Goal: Obtain resource: Download file/media

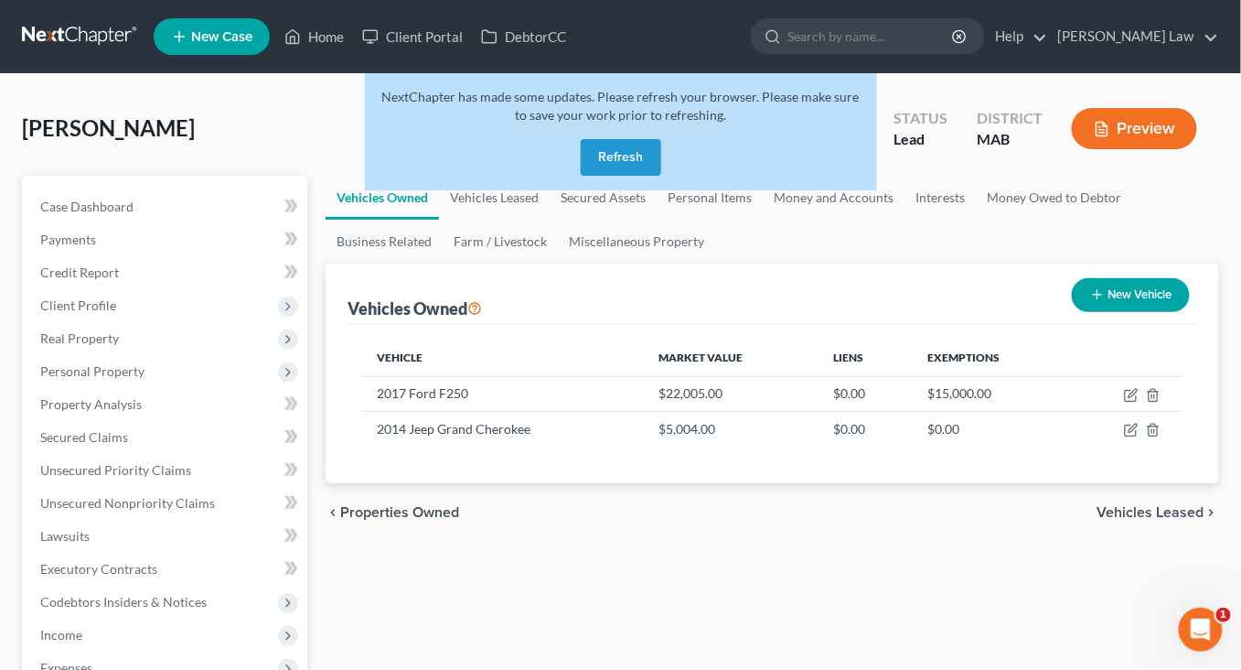
click at [625, 176] on button "Refresh" at bounding box center [621, 157] width 81 height 37
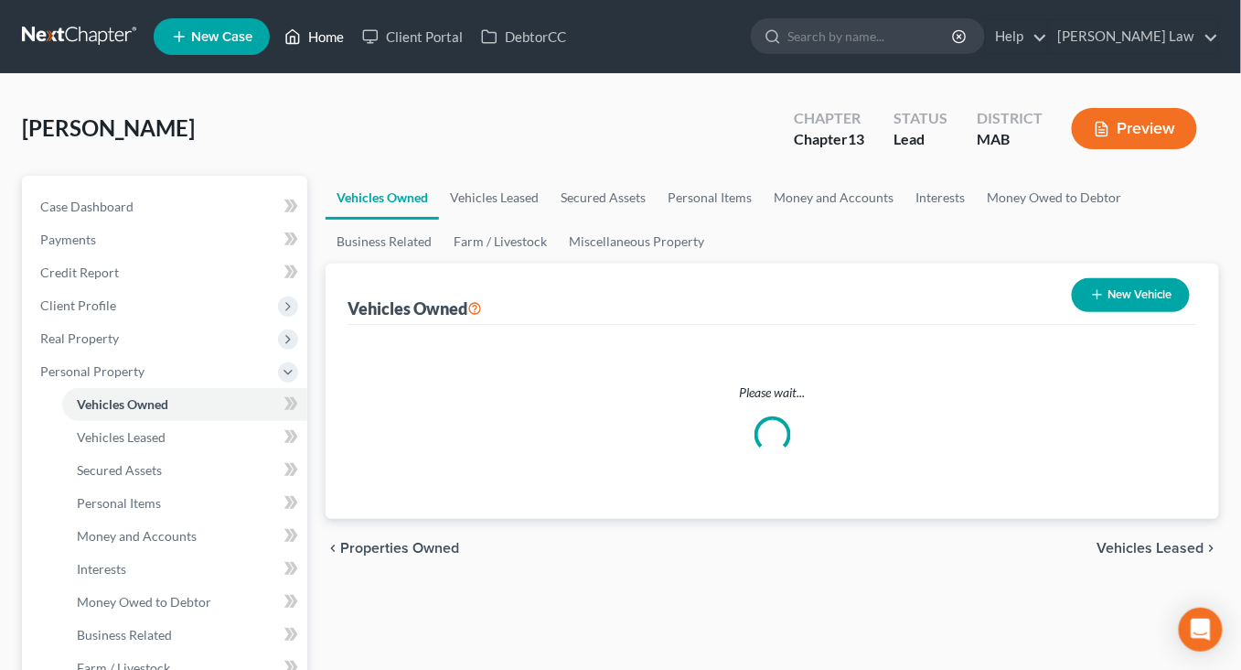
click at [353, 53] on link "Home" at bounding box center [314, 36] width 78 height 33
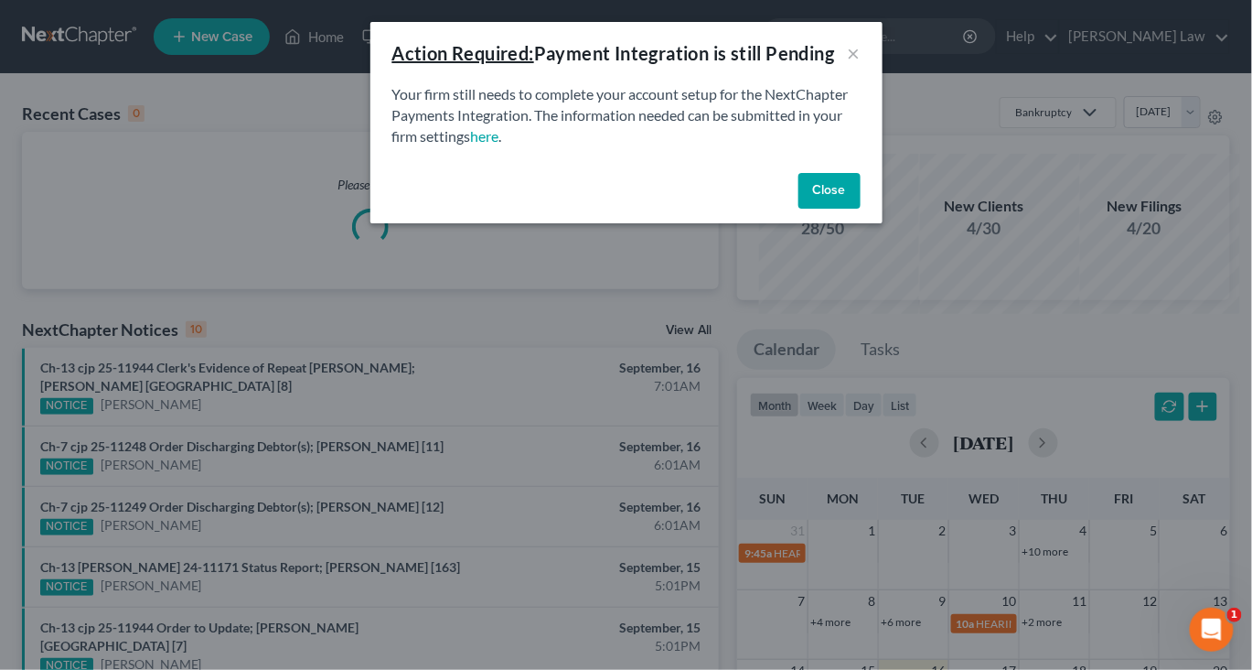
click at [861, 209] on button "Close" at bounding box center [830, 191] width 62 height 37
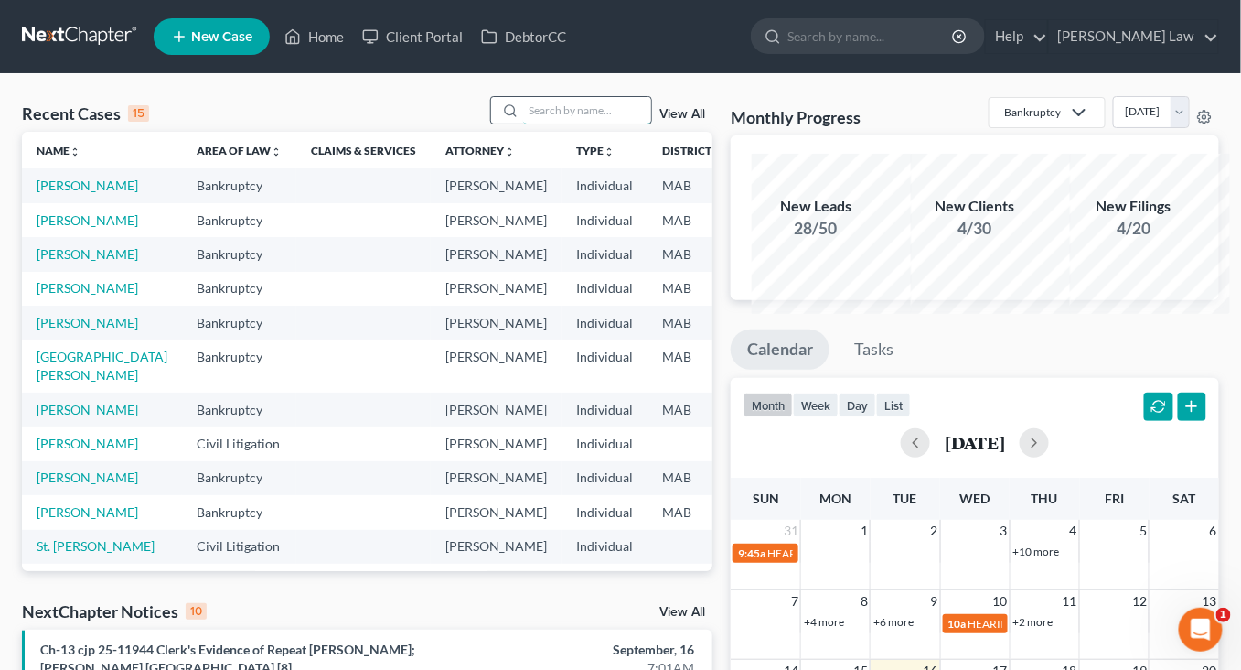
click at [540, 123] on input "search" at bounding box center [587, 110] width 128 height 27
type input "kas"
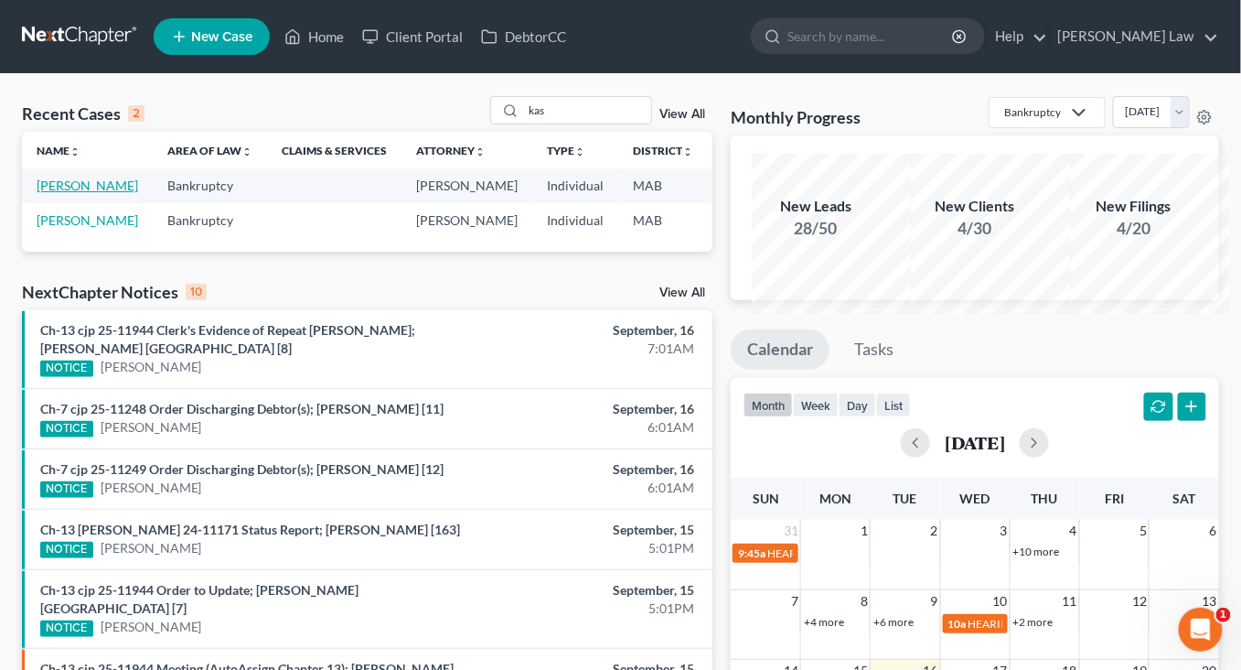
click at [102, 193] on link "Kasanowsky, Christopher" at bounding box center [88, 185] width 102 height 16
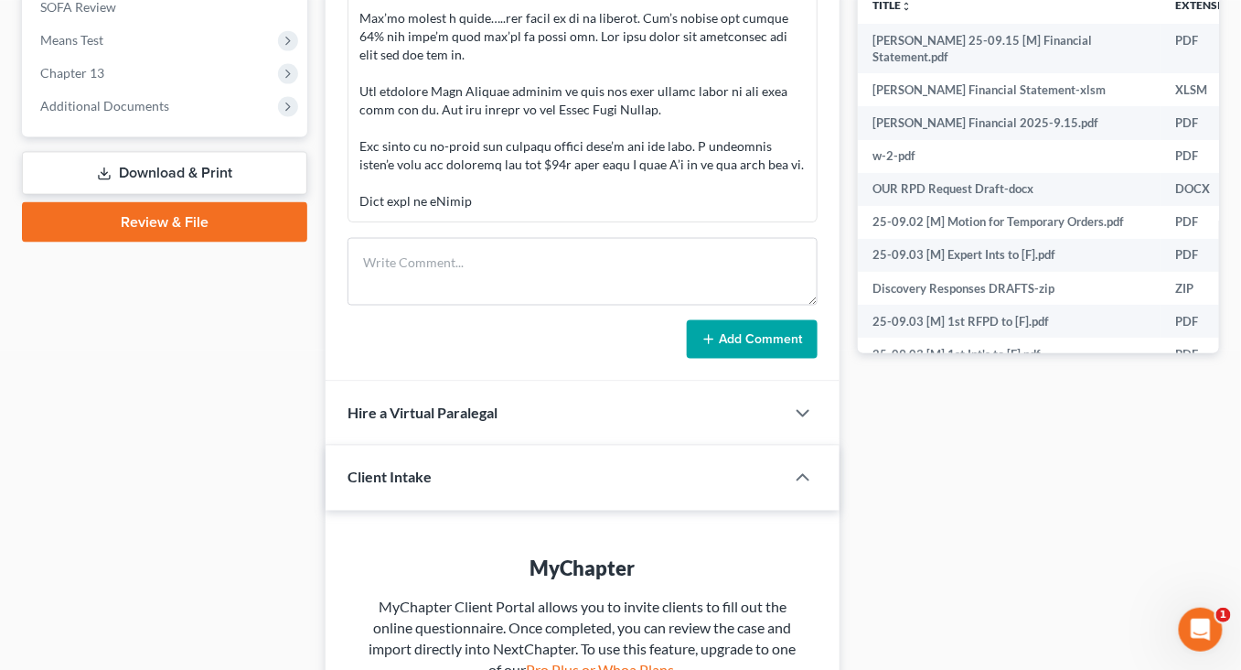
scroll to position [576, 0]
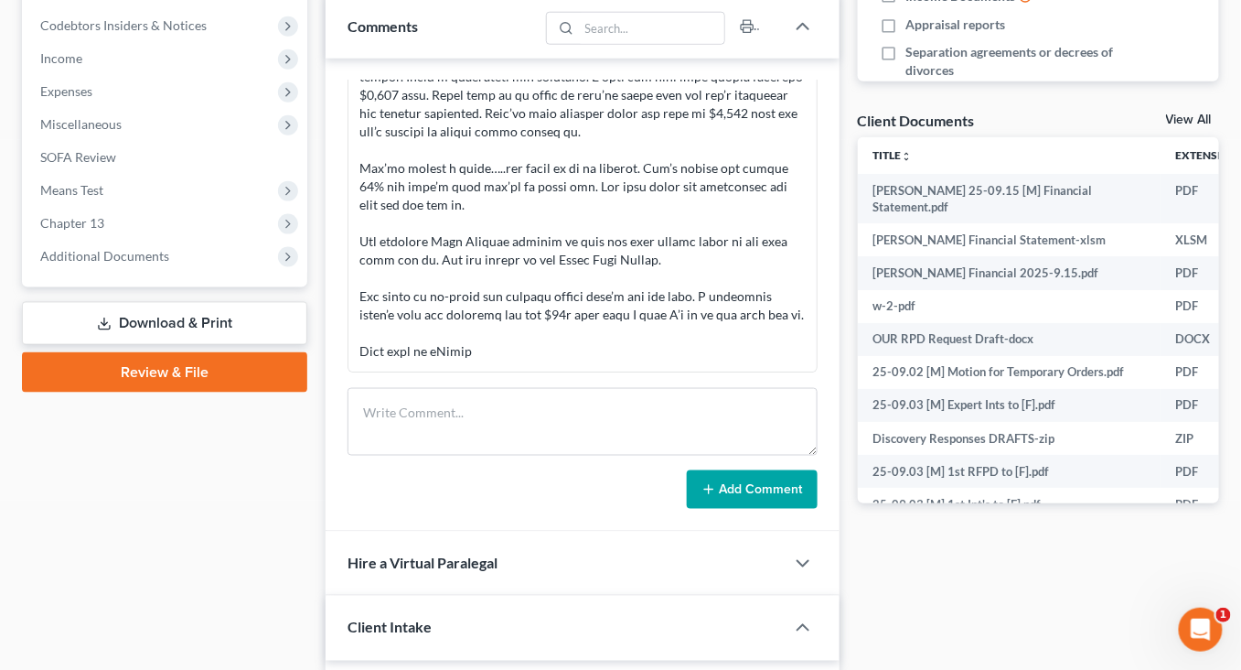
click at [1166, 126] on link "View All" at bounding box center [1189, 119] width 46 height 13
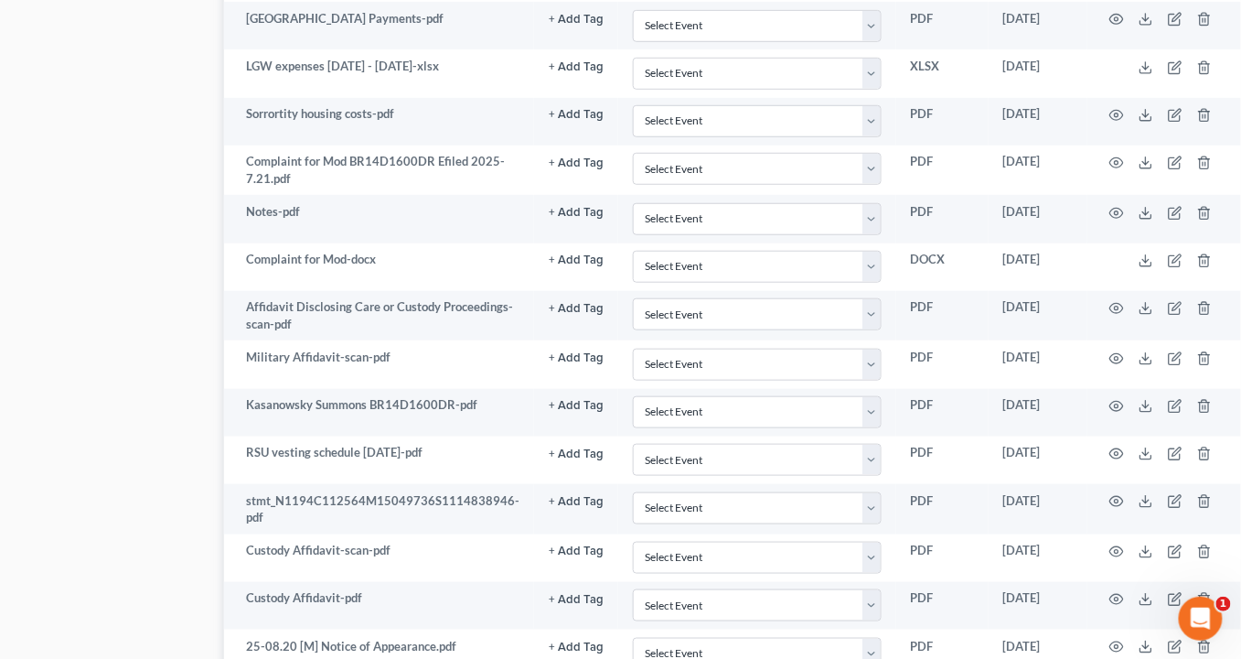
scroll to position [2401, 231]
